Goal: Task Accomplishment & Management: Use online tool/utility

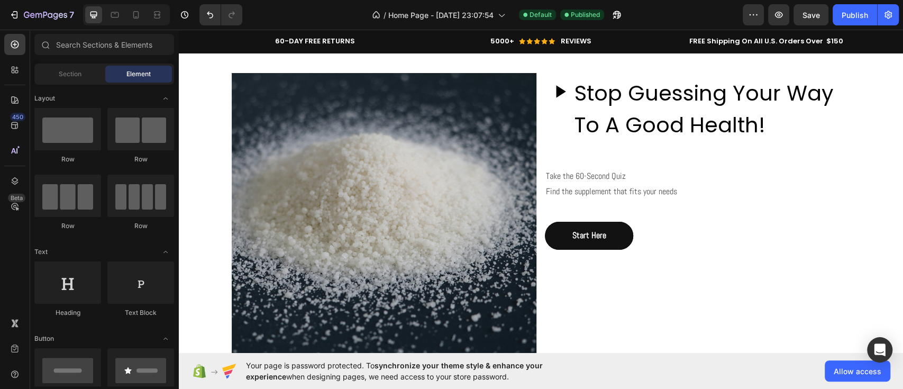
scroll to position [2674, 0]
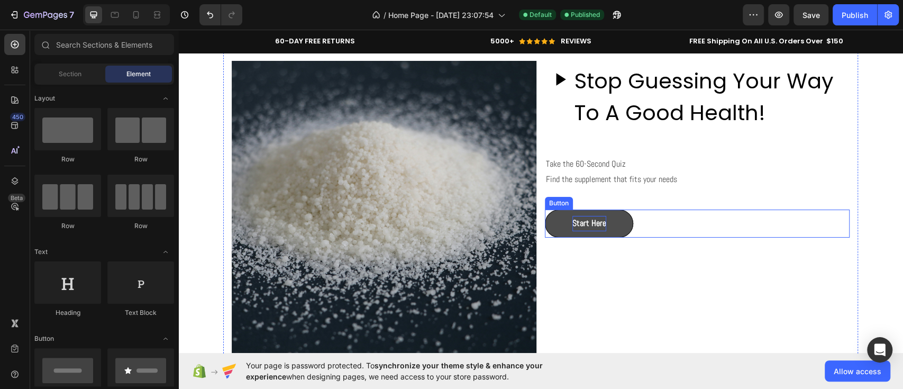
click at [597, 218] on p "Start Here" at bounding box center [589, 223] width 34 height 15
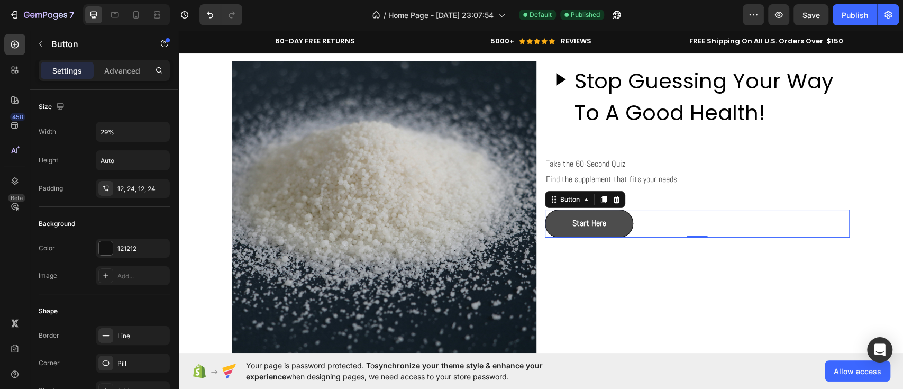
click at [616, 225] on button "Start Here" at bounding box center [589, 223] width 88 height 28
click at [105, 252] on div at bounding box center [106, 248] width 14 height 14
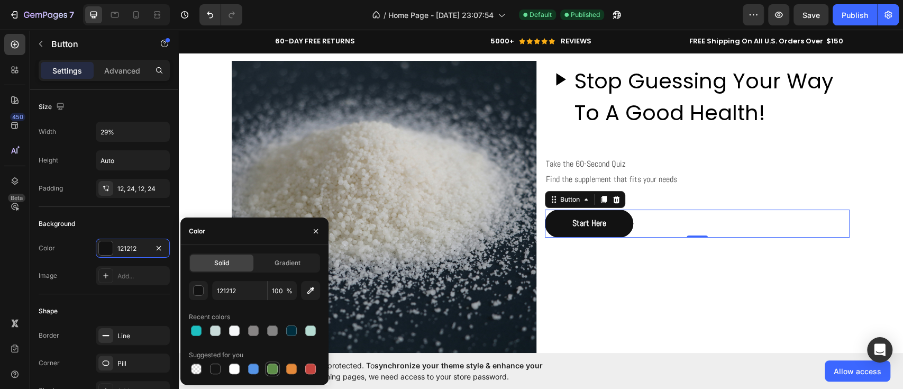
click at [269, 366] on div at bounding box center [272, 368] width 11 height 11
click at [202, 288] on div "button" at bounding box center [199, 291] width 11 height 11
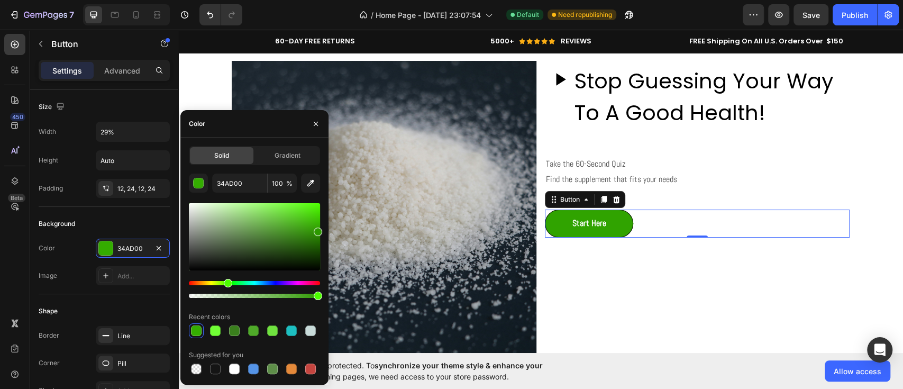
drag, startPoint x: 262, startPoint y: 238, endPoint x: 321, endPoint y: 231, distance: 59.6
click at [320, 231] on div at bounding box center [254, 236] width 131 height 67
type input "2D9600"
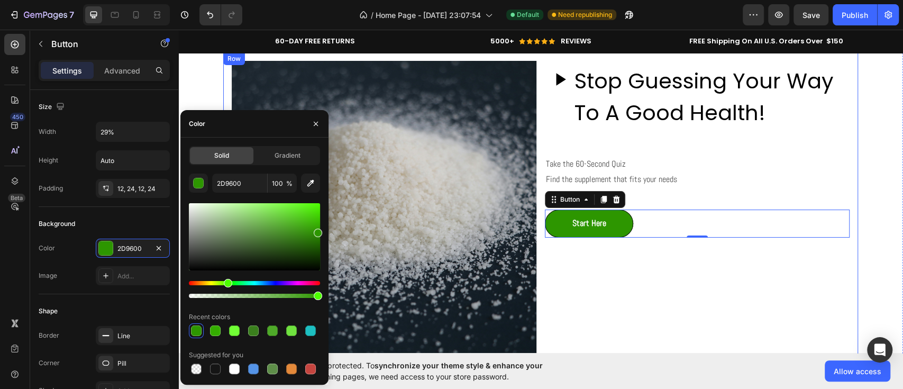
click at [722, 298] on div "Stop Guessing Your Way To A Good Health! Custom Code Take the 60-Second Quiz Fi…" at bounding box center [697, 213] width 305 height 305
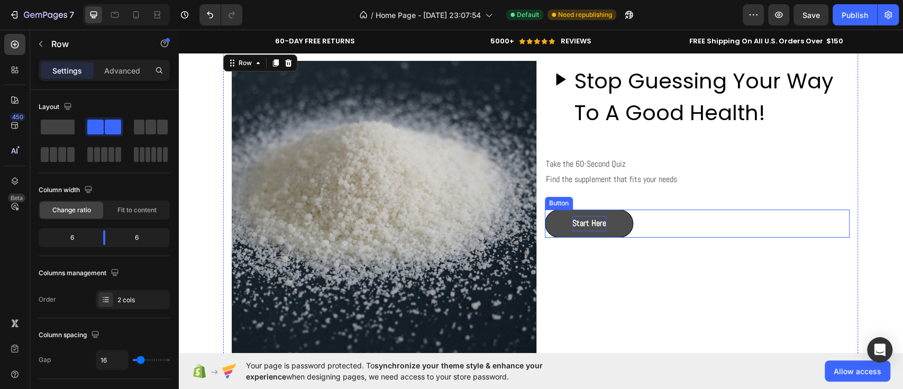
click at [585, 227] on p "Start Here" at bounding box center [589, 223] width 34 height 15
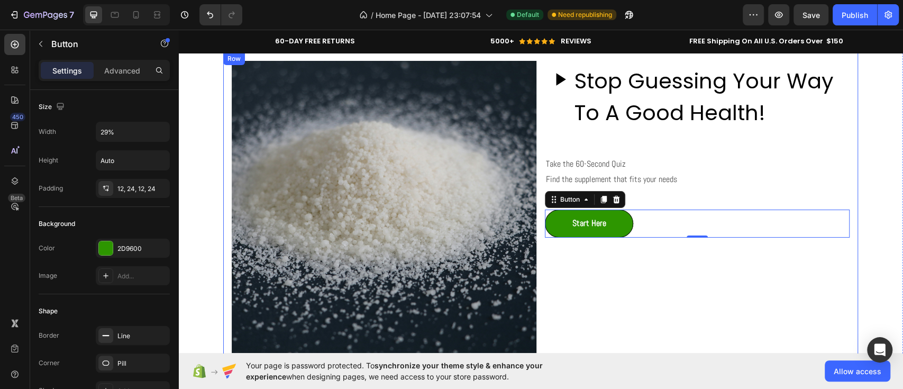
click at [744, 313] on div "Stop Guessing Your Way To A Good Health! Custom Code Take the 60-Second Quiz Fi…" at bounding box center [697, 213] width 305 height 305
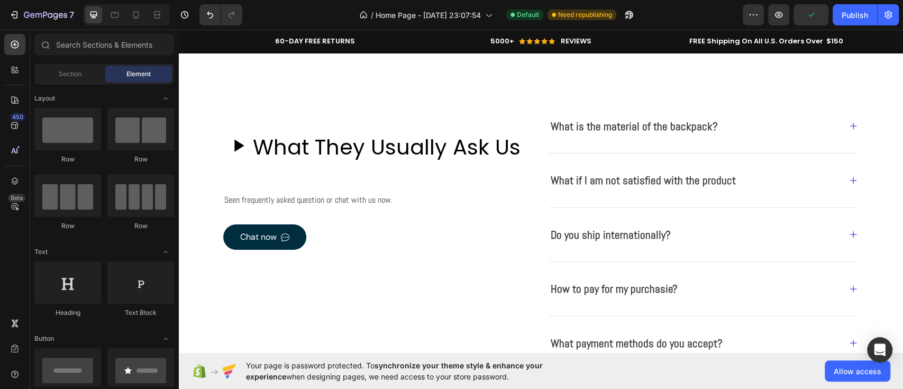
scroll to position [3001, 0]
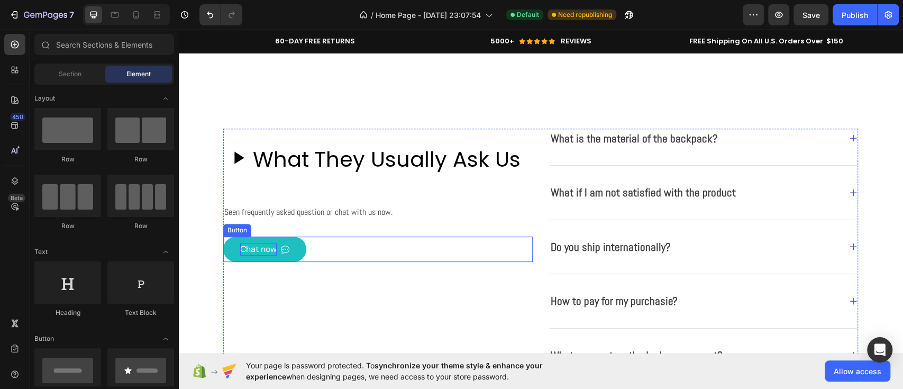
click at [269, 248] on div "Chat now" at bounding box center [258, 249] width 37 height 13
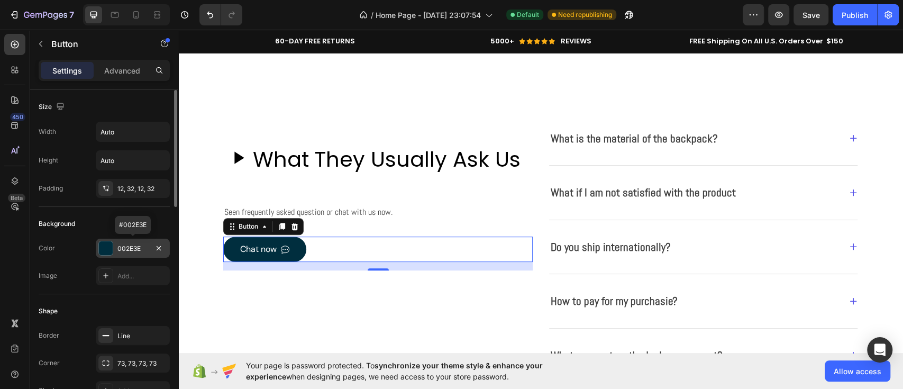
click at [139, 247] on div "002E3E" at bounding box center [132, 249] width 31 height 10
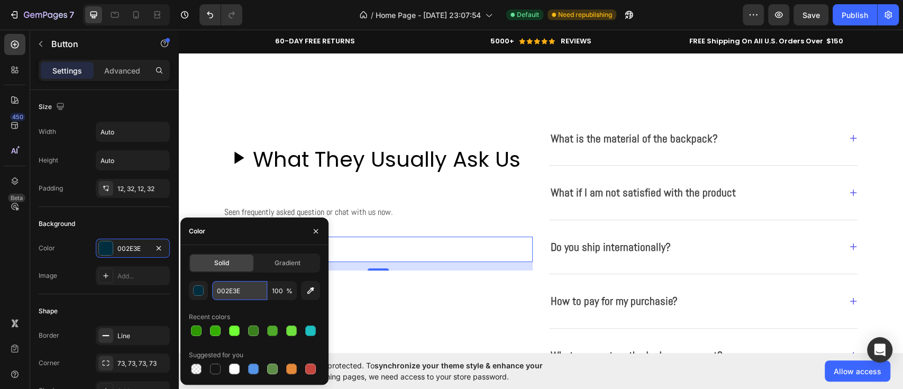
click at [233, 288] on input "002E3E" at bounding box center [239, 290] width 55 height 19
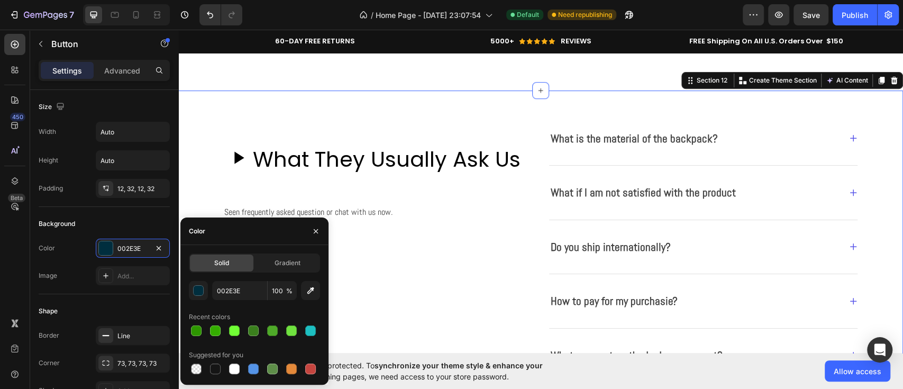
click at [879, 113] on div "Heading What They Usually Ask Us Custom Code Seen frequently asked question or …" at bounding box center [540, 259] width 725 height 339
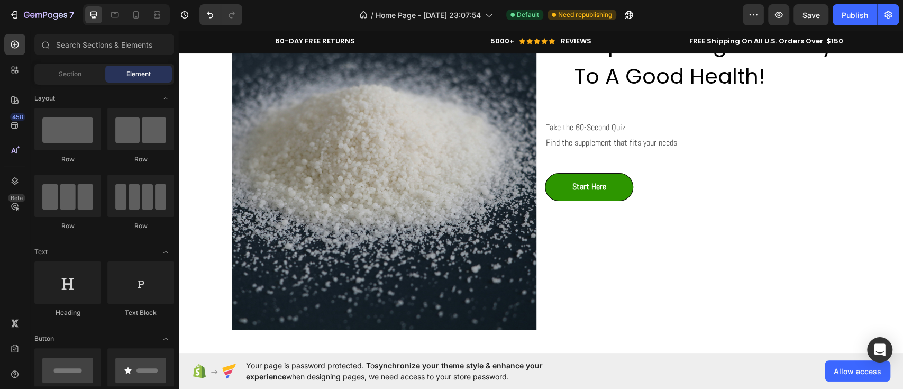
scroll to position [2704, 0]
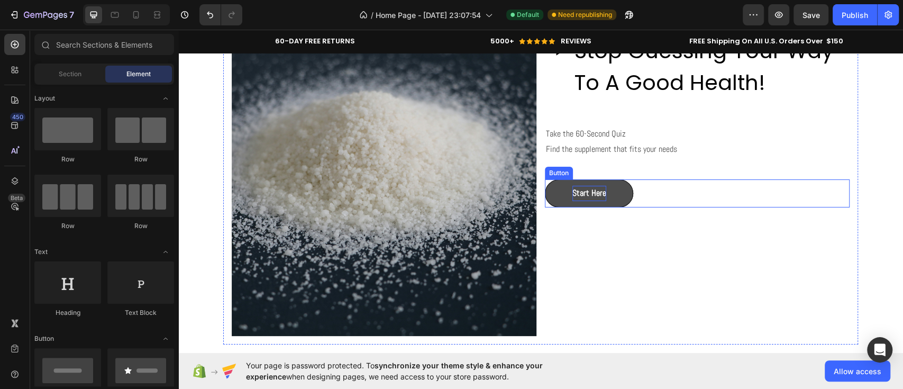
click at [598, 197] on p "Start Here" at bounding box center [589, 193] width 34 height 15
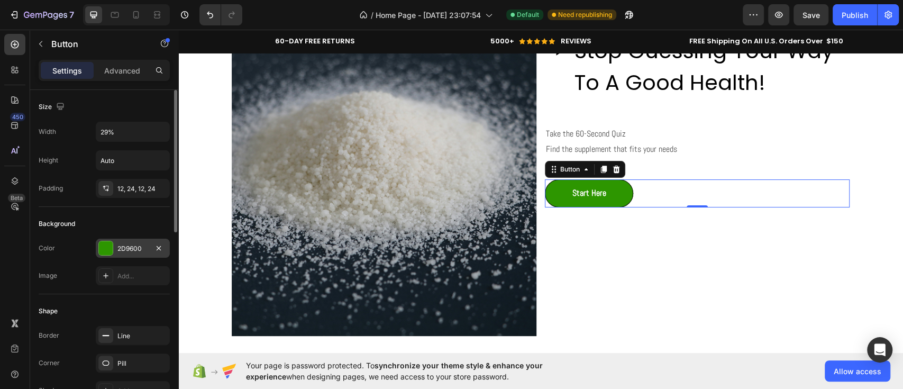
click at [107, 247] on div at bounding box center [106, 248] width 14 height 14
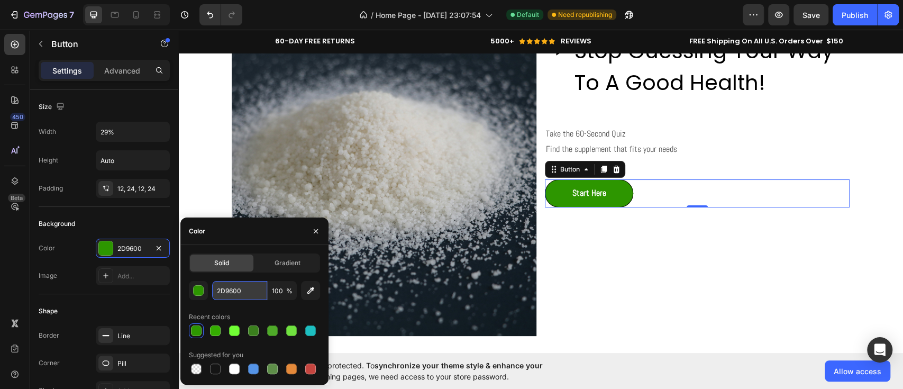
click at [242, 290] on input "2D9600" at bounding box center [239, 290] width 55 height 19
paste input "002E3E"
type input "002E3E"
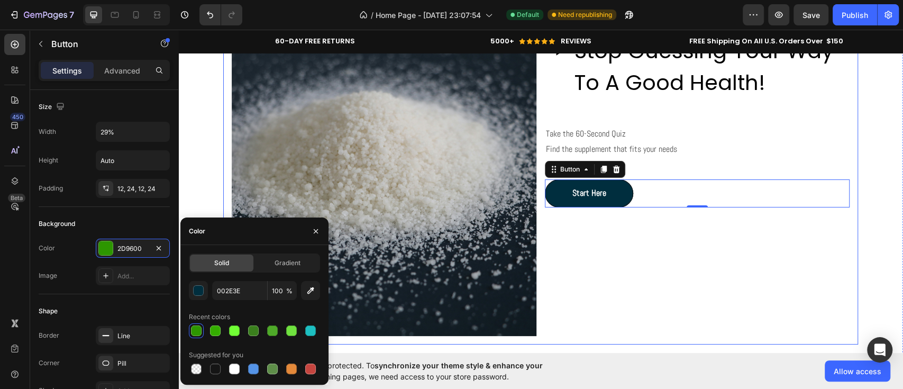
click at [612, 296] on div "Stop Guessing Your Way To A Good Health! Custom Code Take the 60-Second Quiz Fi…" at bounding box center [697, 183] width 305 height 305
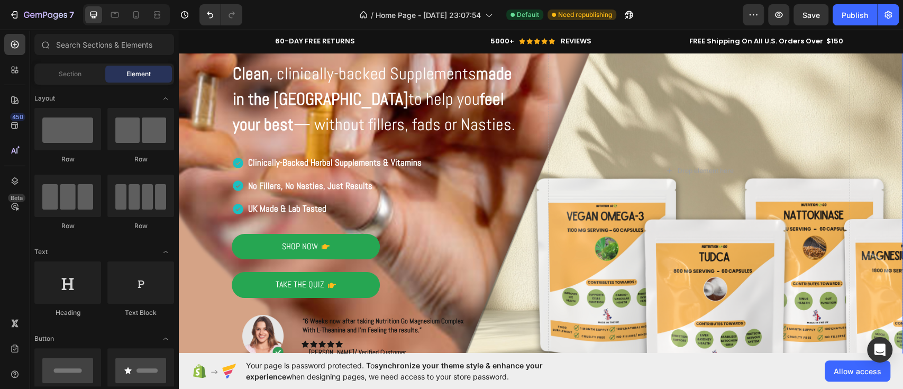
scroll to position [152, 0]
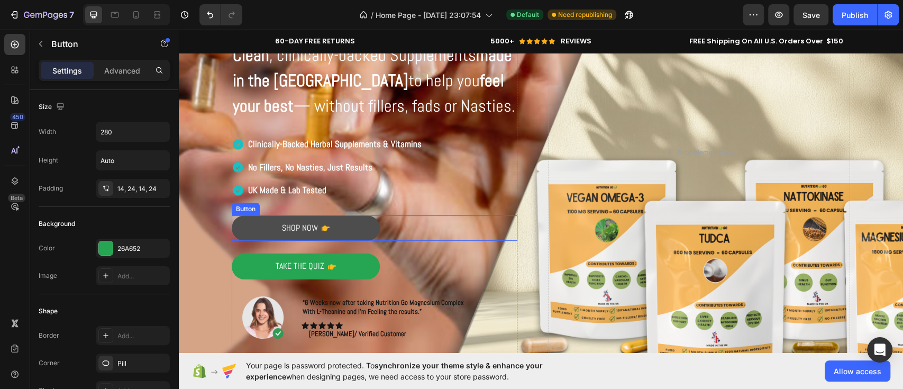
click at [337, 236] on button "Shop Now" at bounding box center [306, 228] width 148 height 26
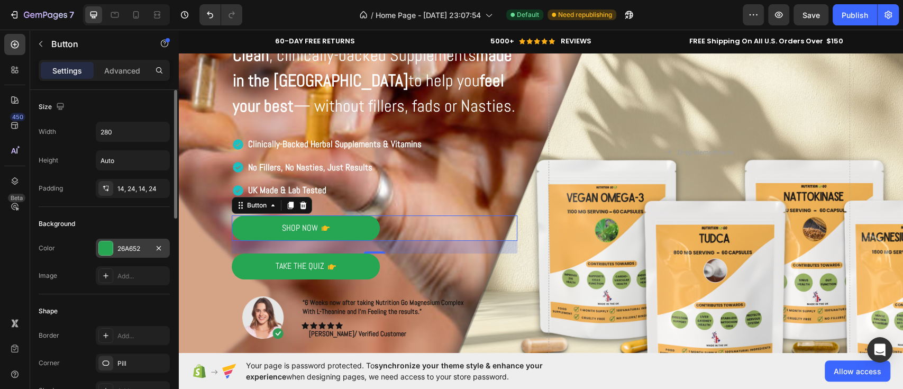
click at [140, 254] on div "26A652" at bounding box center [133, 248] width 74 height 19
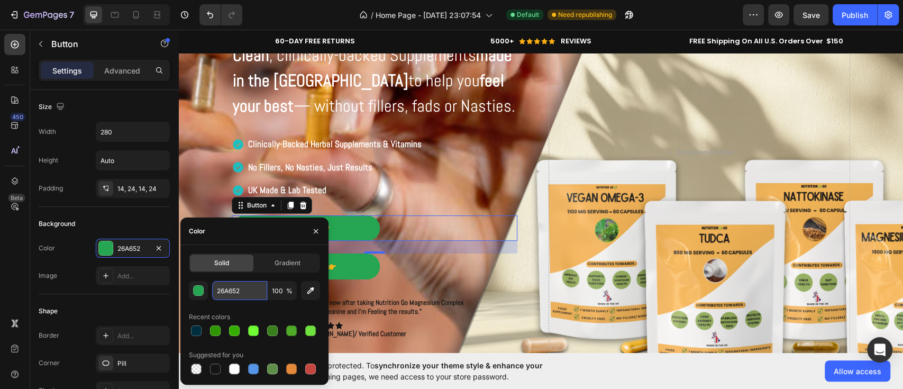
click at [237, 296] on input "26A652" at bounding box center [239, 290] width 55 height 19
click at [624, 370] on div "Your page is password protected. To synchronize your theme style & enhance your…" at bounding box center [540, 371] width 725 height 36
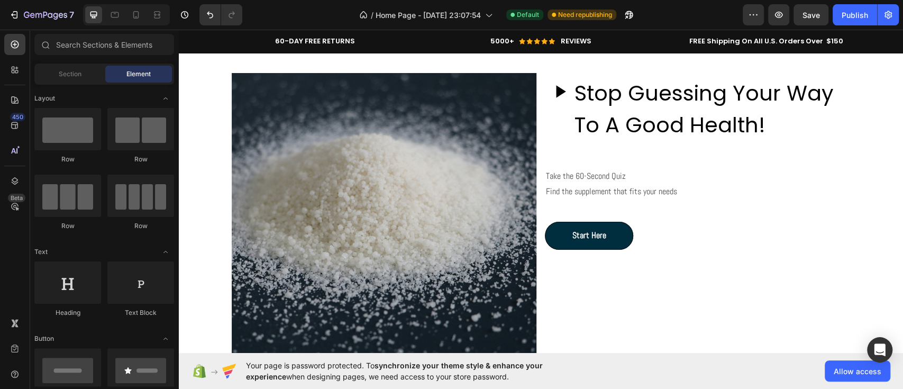
scroll to position [2759, 0]
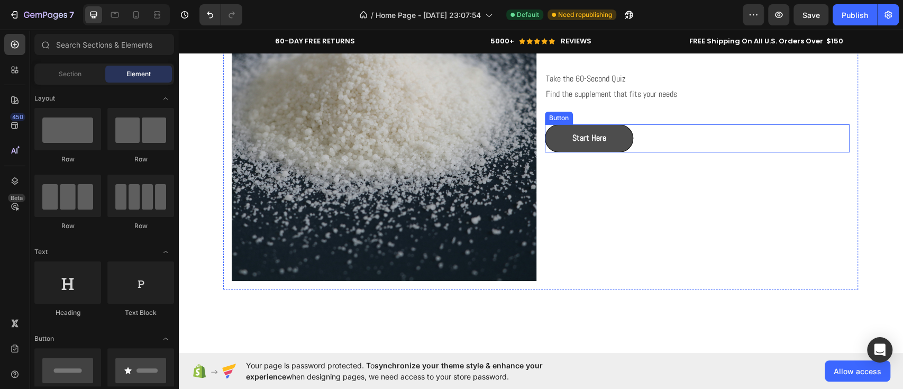
click at [616, 134] on button "Start Here" at bounding box center [589, 138] width 88 height 28
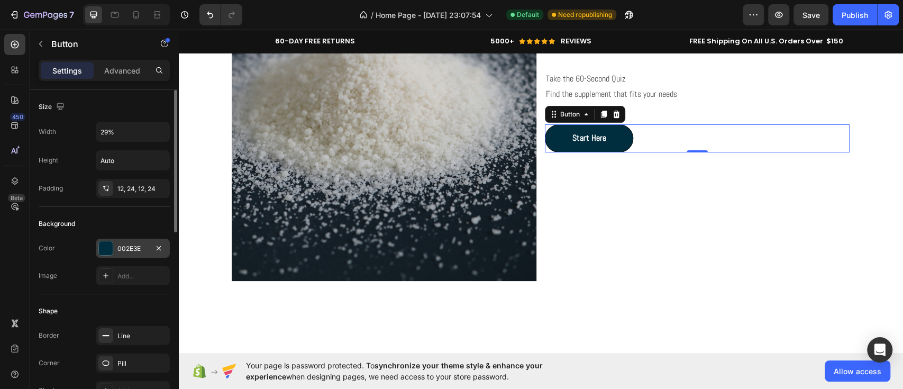
click at [119, 245] on div "002E3E" at bounding box center [132, 249] width 31 height 10
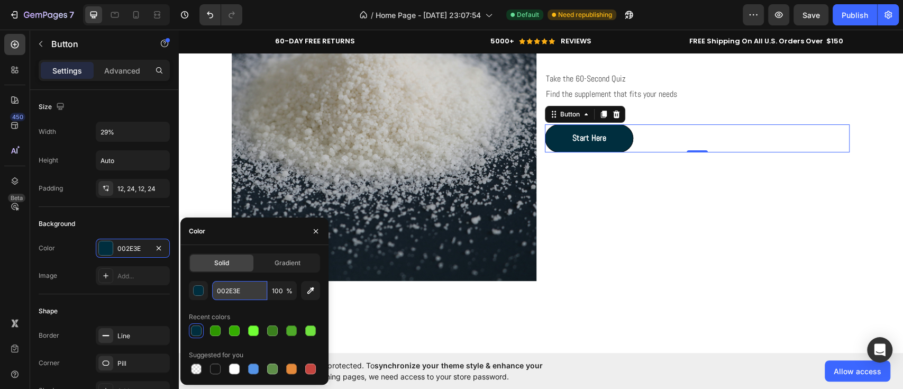
click at [252, 291] on input "002E3E" at bounding box center [239, 290] width 55 height 19
paste input "26A652"
type input "26A652"
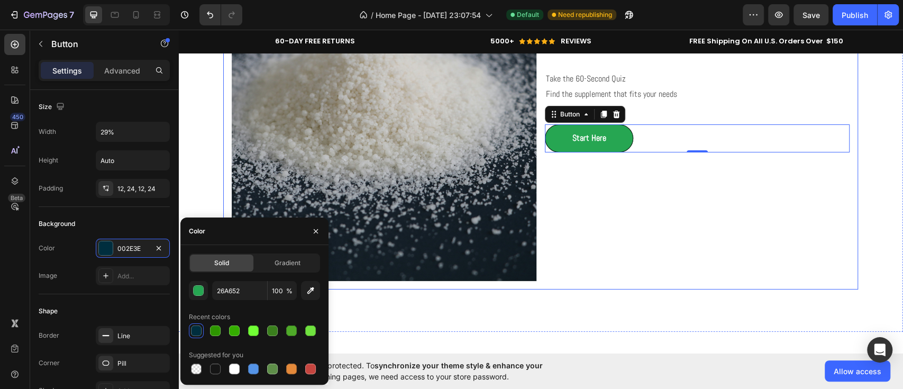
click at [691, 230] on div "Stop Guessing Your Way To A Good Health! Custom Code Take the 60-Second Quiz Fi…" at bounding box center [697, 128] width 305 height 305
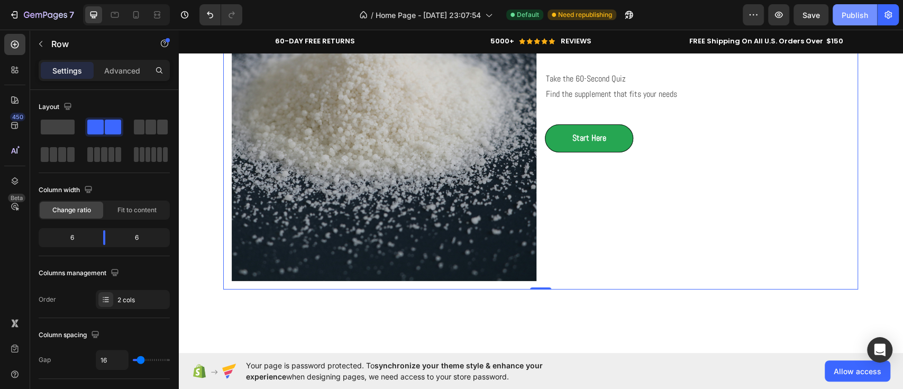
click at [856, 6] on button "Publish" at bounding box center [855, 14] width 44 height 21
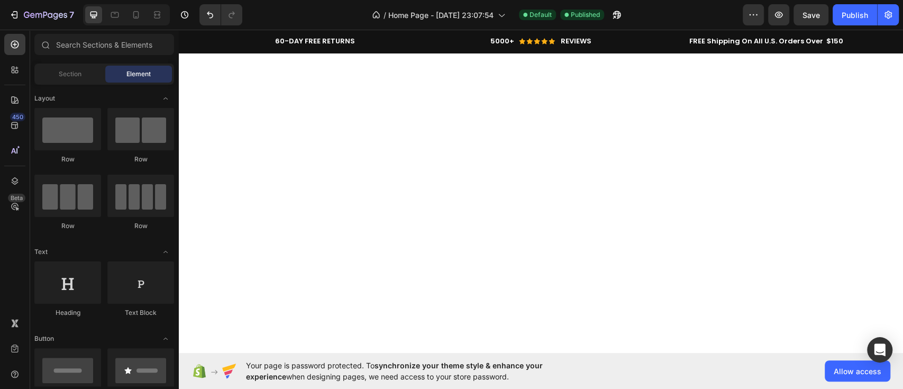
scroll to position [683, 0]
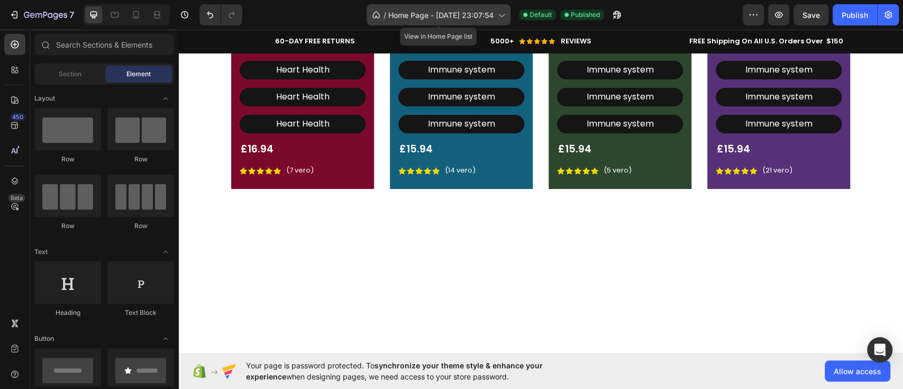
click at [376, 16] on icon at bounding box center [375, 14] width 7 height 7
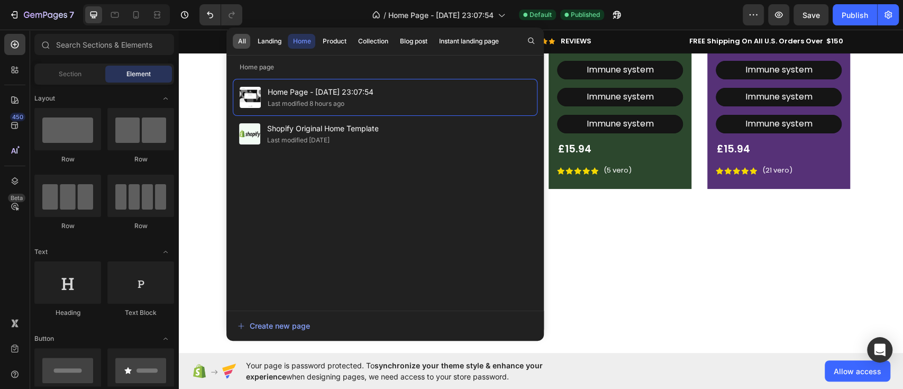
click at [242, 45] on div "All" at bounding box center [242, 42] width 8 height 10
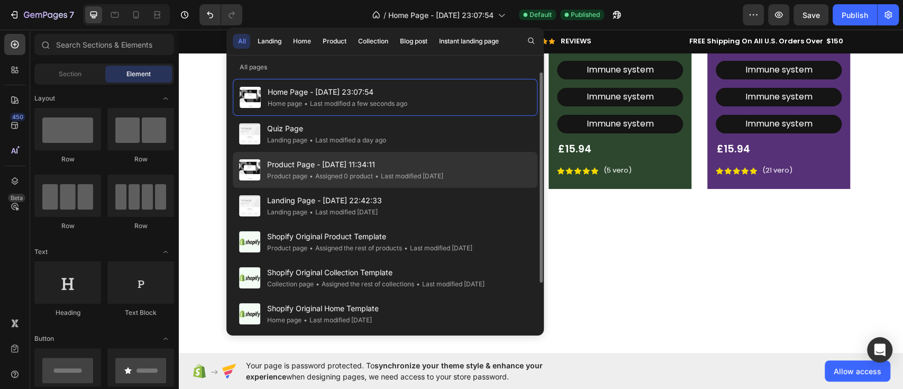
click at [292, 179] on div "Product page" at bounding box center [287, 176] width 40 height 11
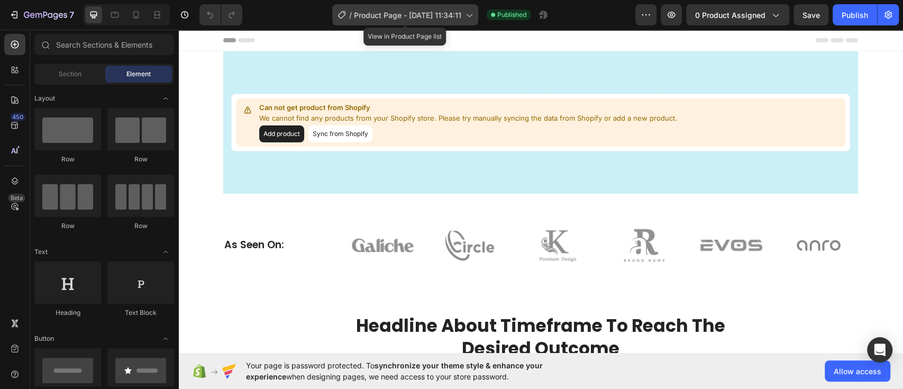
click at [357, 11] on span "Product Page - May 8, 11:34:11" at bounding box center [407, 15] width 107 height 11
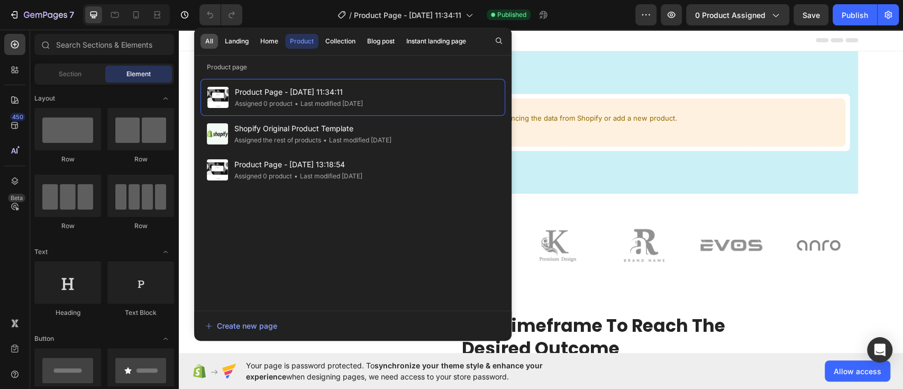
click at [211, 40] on div "All" at bounding box center [209, 42] width 8 height 10
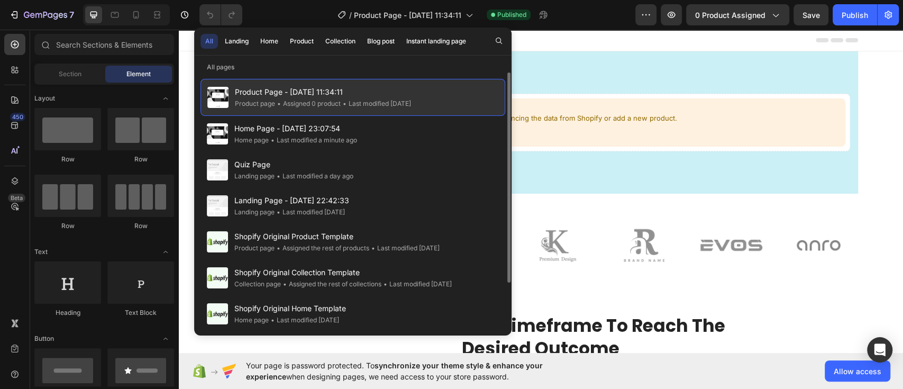
click at [307, 104] on div "• Assigned 0 product" at bounding box center [308, 103] width 66 height 11
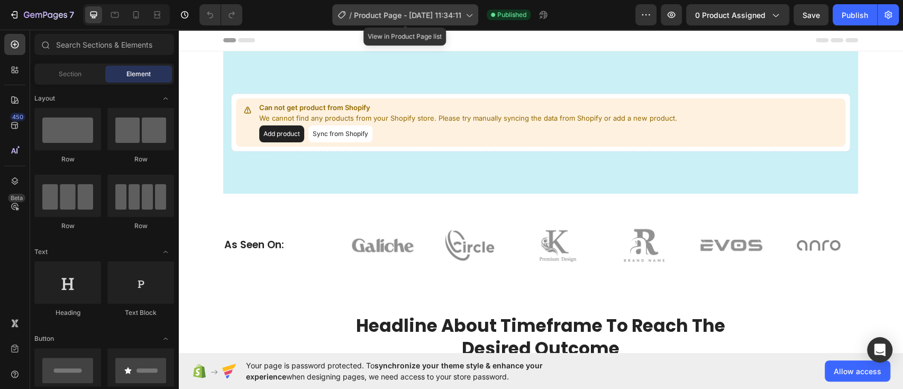
click at [388, 11] on span "Product Page - [DATE] 11:34:11" at bounding box center [407, 15] width 107 height 11
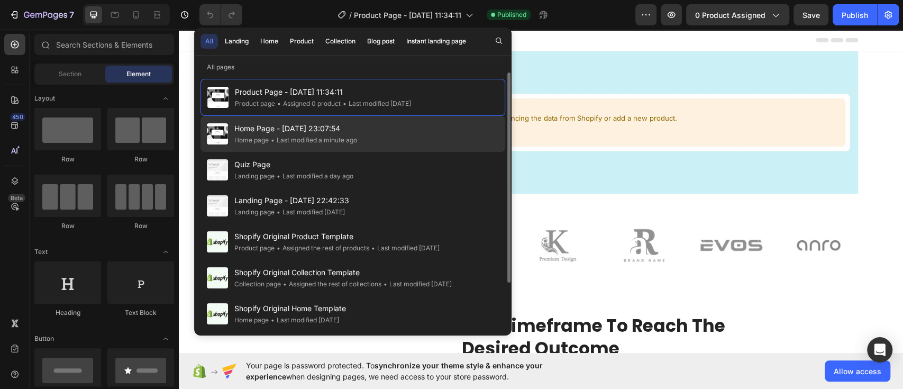
click at [254, 135] on div "Home page" at bounding box center [251, 140] width 34 height 11
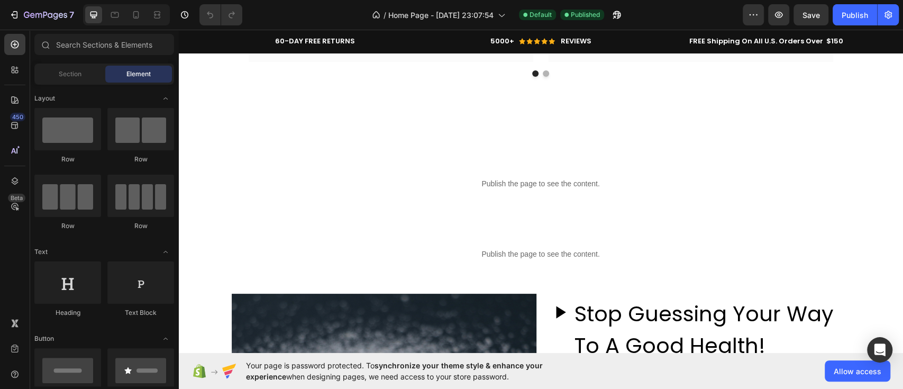
scroll to position [2169, 0]
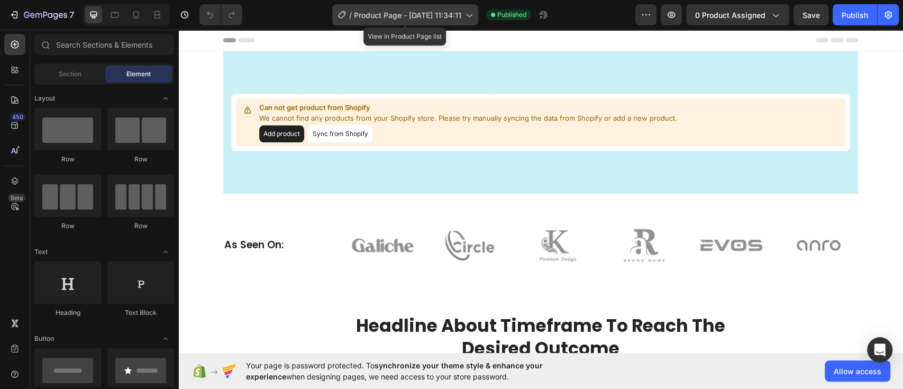
click at [352, 19] on span "/" at bounding box center [350, 15] width 3 height 11
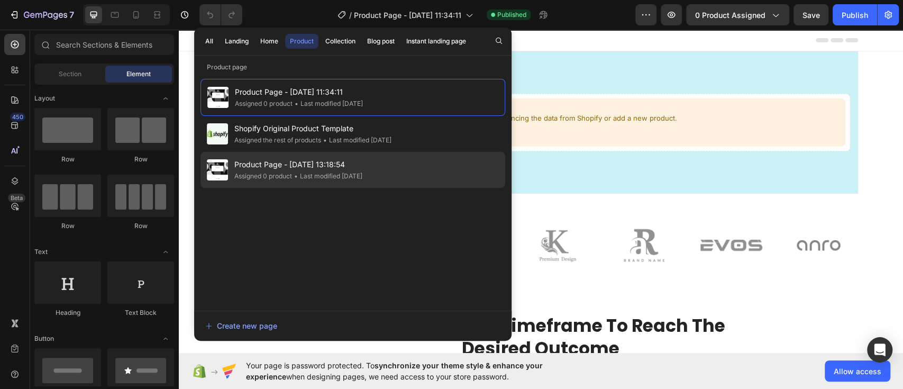
click at [271, 169] on span "Product Page - Aug 13, 13:18:54" at bounding box center [298, 164] width 128 height 13
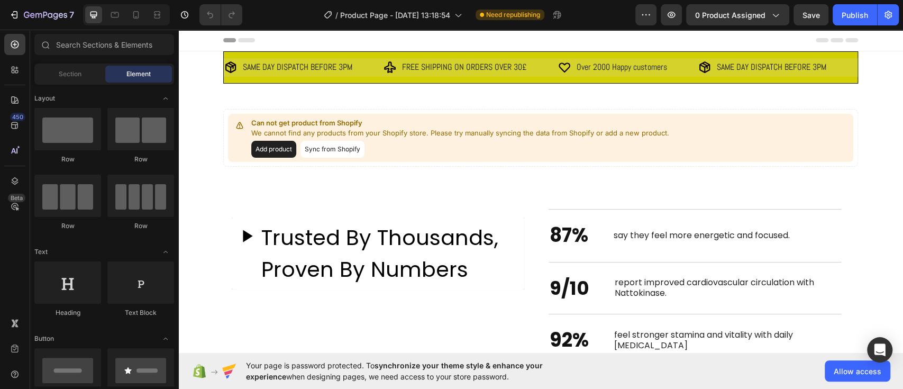
drag, startPoint x: 899, startPoint y: 48, endPoint x: 1050, endPoint y: 56, distance: 151.5
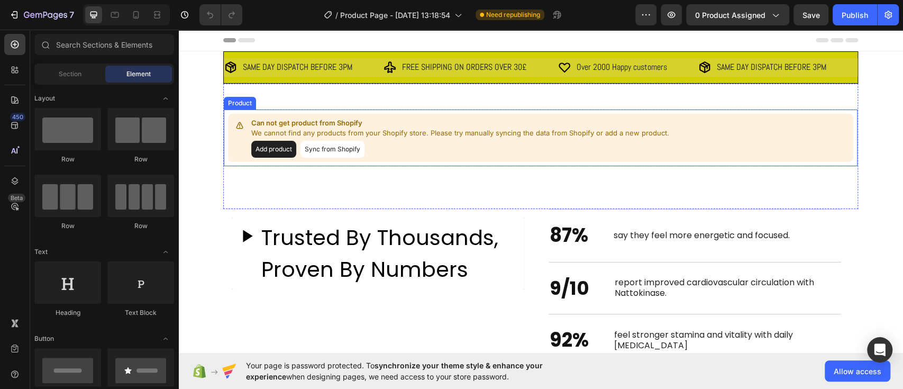
click at [261, 144] on button "Add product" at bounding box center [273, 149] width 45 height 17
